Goal: Task Accomplishment & Management: Use online tool/utility

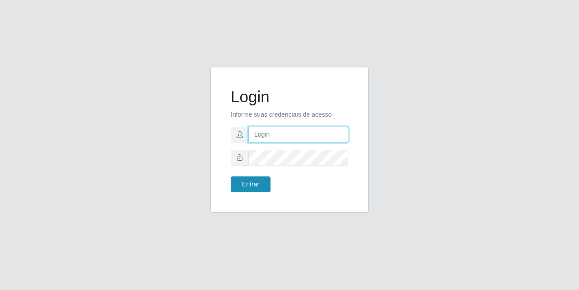
type input "[PERSON_NAME][EMAIL_ADDRESS][DOMAIN_NAME]"
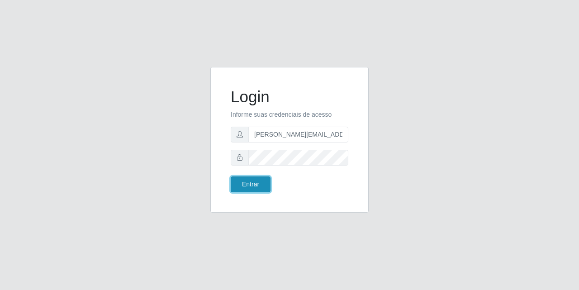
click at [257, 185] on button "Entrar" at bounding box center [251, 184] width 40 height 16
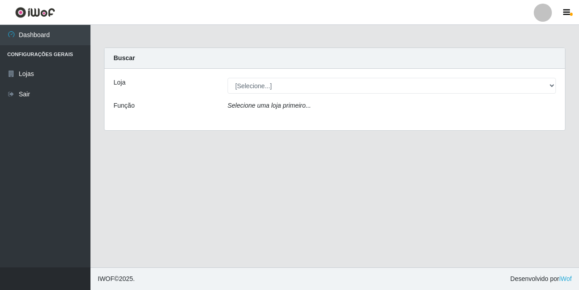
click at [193, 52] on div "Buscar" at bounding box center [334, 58] width 460 height 21
click at [243, 76] on div "Loja [Selecione...] Hiper Queiroz - [GEOGRAPHIC_DATA] Queiroz [GEOGRAPHIC_DATA]…" at bounding box center [334, 99] width 460 height 61
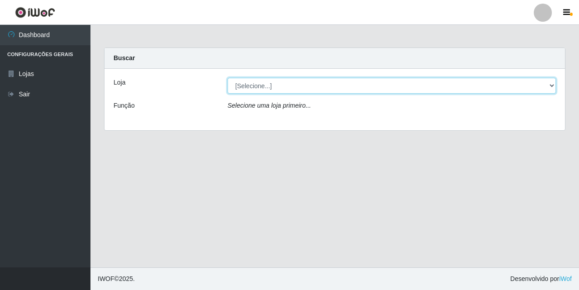
click at [247, 82] on select "[Selecione...] Hiper Queiroz - [GEOGRAPHIC_DATA] [GEOGRAPHIC_DATA] [GEOGRAPHIC_…" at bounding box center [391, 86] width 328 height 16
select select "516"
click at [227, 78] on select "[Selecione...] Hiper Queiroz - [GEOGRAPHIC_DATA] [GEOGRAPHIC_DATA] [GEOGRAPHIC_…" at bounding box center [391, 86] width 328 height 16
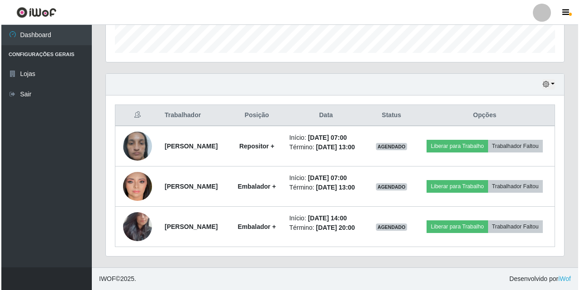
scroll to position [291, 0]
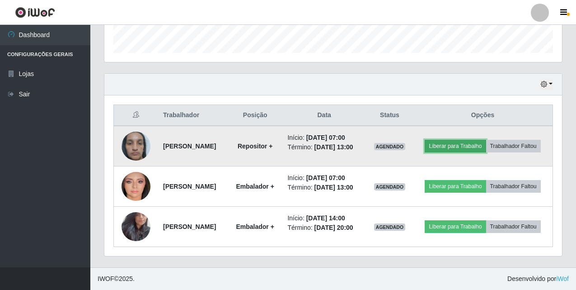
click at [486, 140] on button "Liberar para Trabalho" at bounding box center [455, 146] width 61 height 13
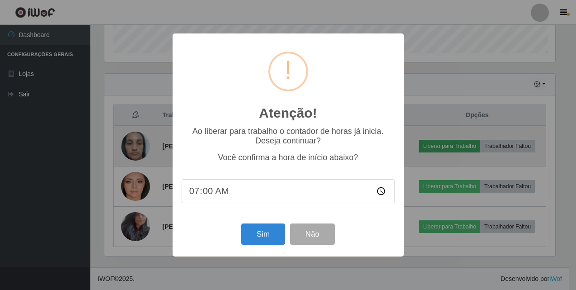
scroll to position [188, 453]
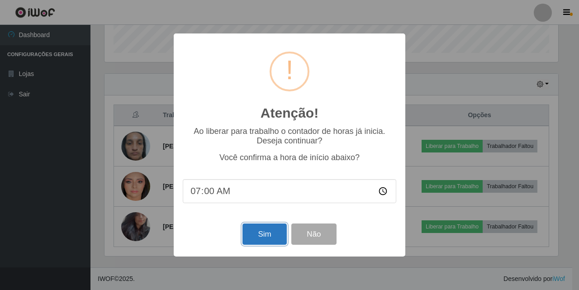
click at [274, 231] on button "Sim" at bounding box center [264, 233] width 44 height 21
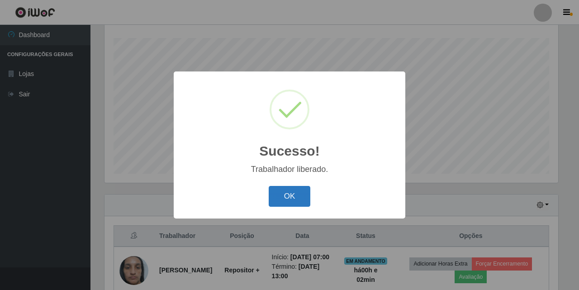
click at [297, 202] on button "OK" at bounding box center [290, 196] width 42 height 21
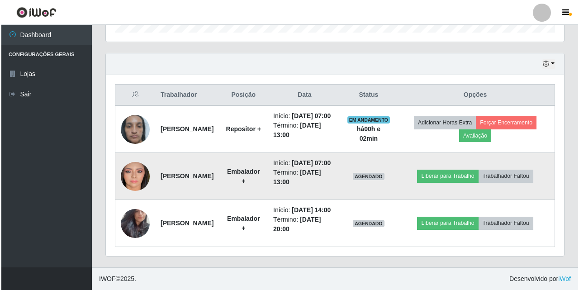
scroll to position [319, 0]
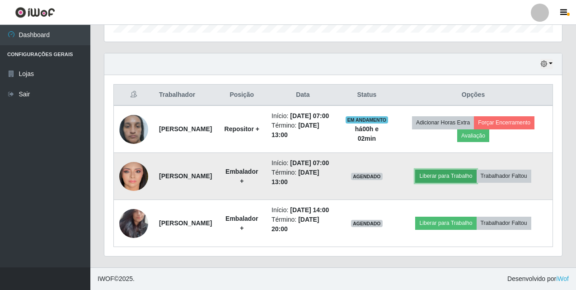
click at [461, 170] on button "Liberar para Trabalho" at bounding box center [445, 176] width 61 height 13
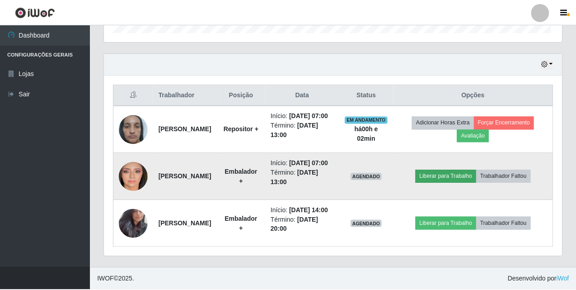
scroll to position [188, 453]
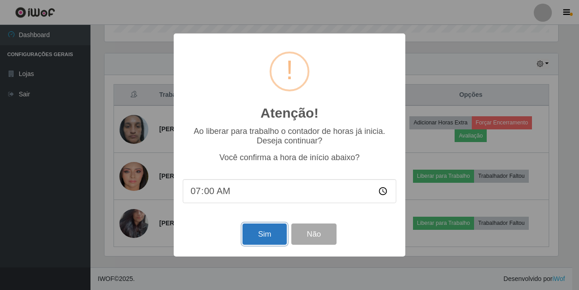
click at [260, 231] on button "Sim" at bounding box center [264, 233] width 44 height 21
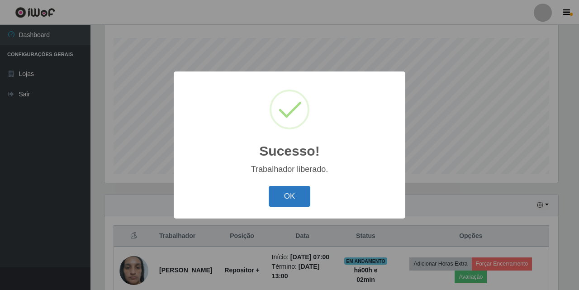
click at [307, 203] on button "OK" at bounding box center [290, 196] width 42 height 21
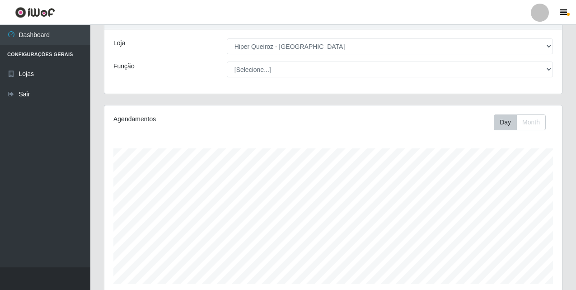
scroll to position [0, 0]
